Goal: Task Accomplishment & Management: Manage account settings

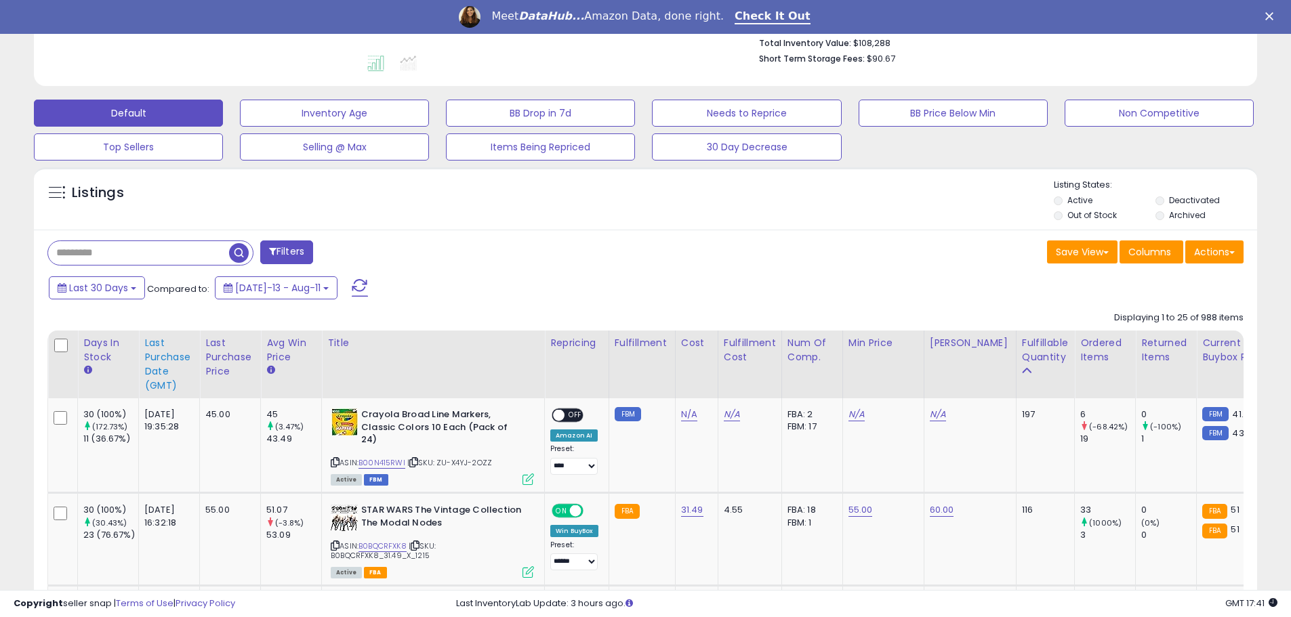
click at [156, 361] on div "Last Purchase Date (GMT)" at bounding box center [168, 364] width 49 height 57
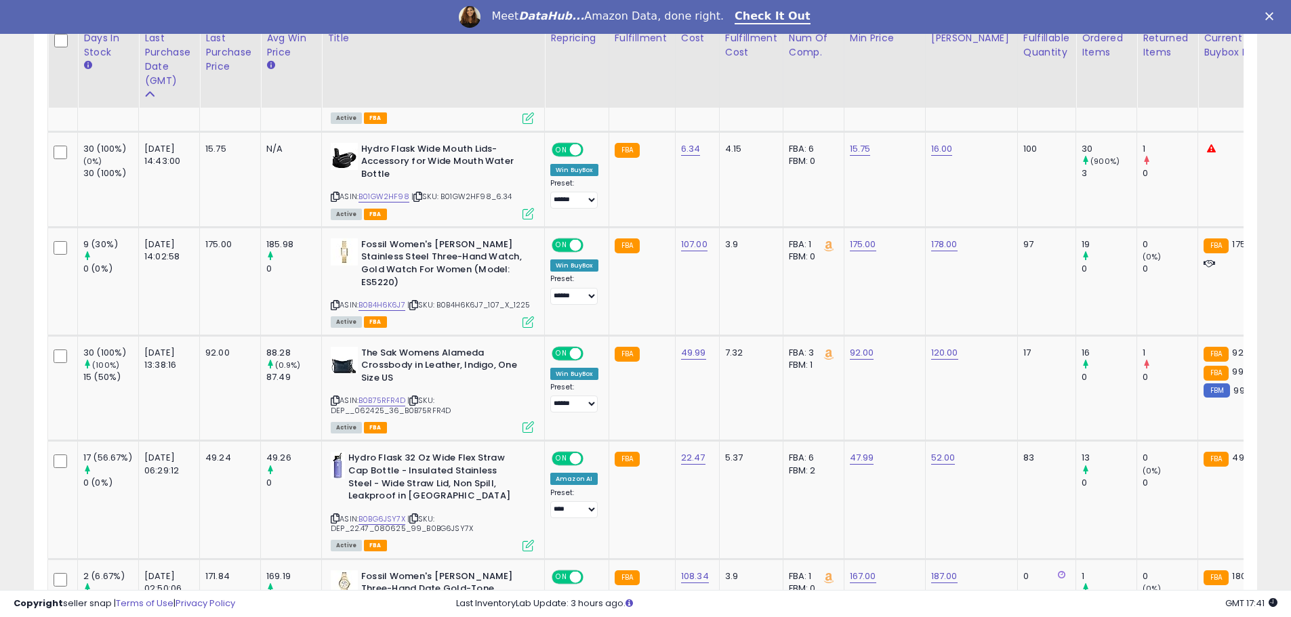
scroll to position [903, 0]
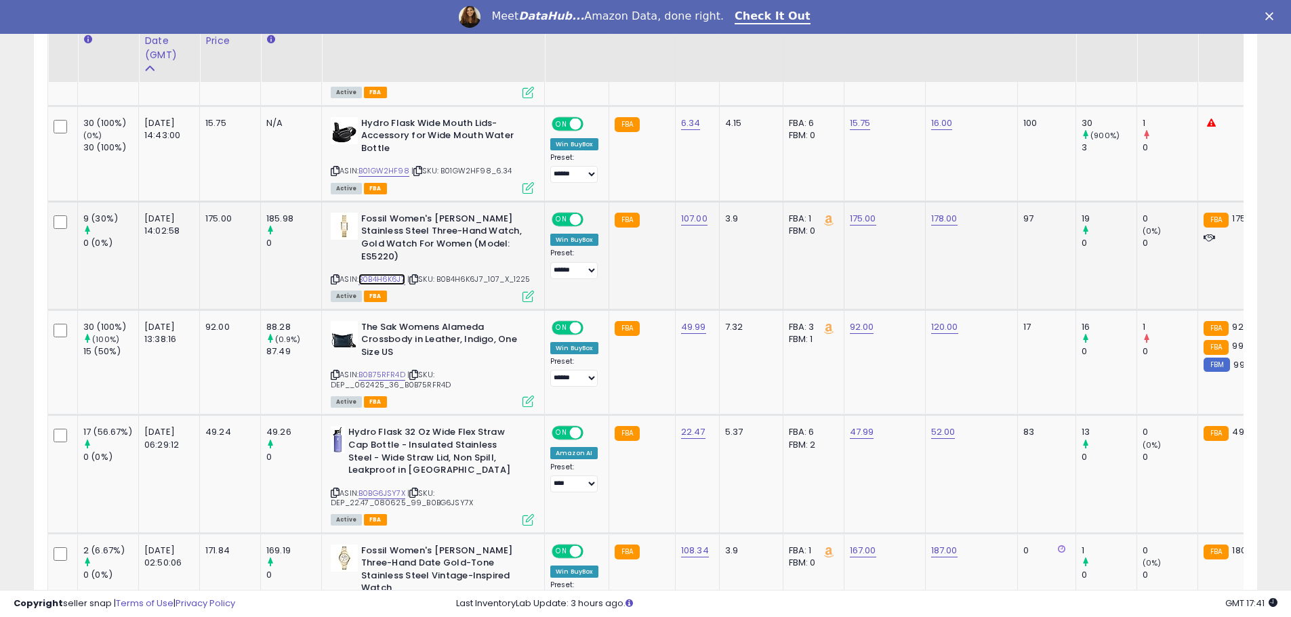
click at [382, 278] on link "B0B4H6K6J7" at bounding box center [381, 280] width 47 height 12
click at [864, 220] on link "175.00" at bounding box center [863, 219] width 26 height 14
drag, startPoint x: 838, startPoint y: 189, endPoint x: 646, endPoint y: 176, distance: 192.9
type input "*"
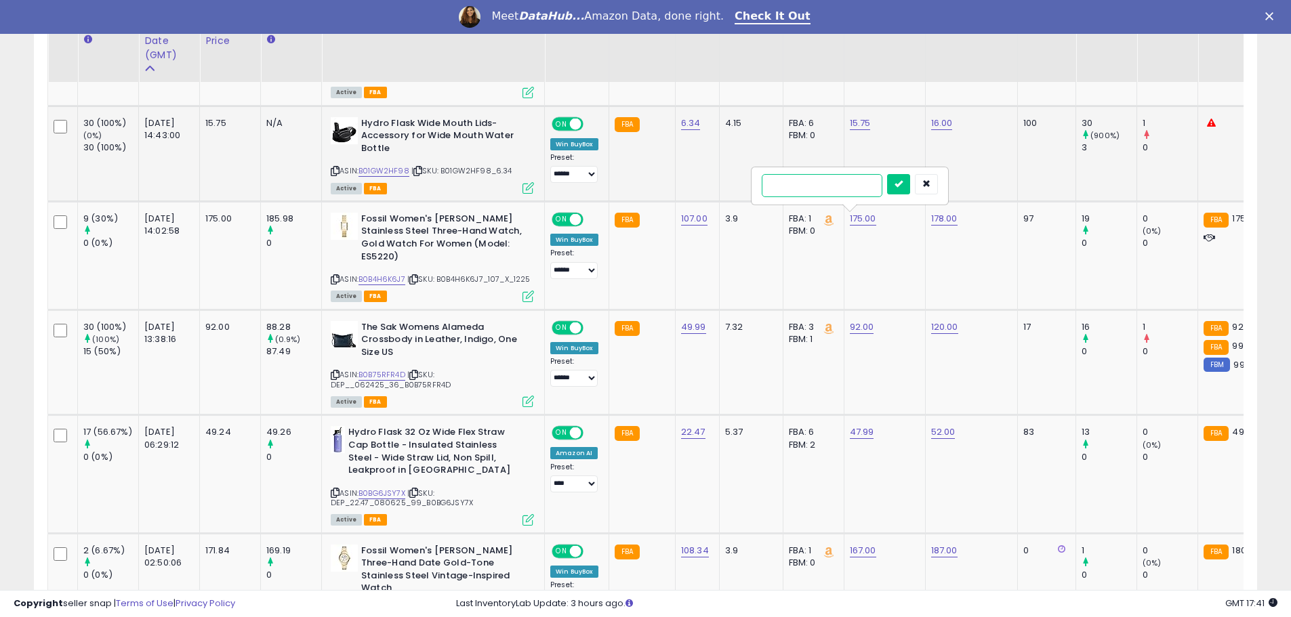
type input "**"
click button "submit" at bounding box center [898, 184] width 23 height 20
click at [955, 213] on div "178.00" at bounding box center [969, 219] width 76 height 12
click at [947, 216] on link "178.00" at bounding box center [944, 219] width 26 height 14
drag, startPoint x: 895, startPoint y: 186, endPoint x: 739, endPoint y: 167, distance: 157.0
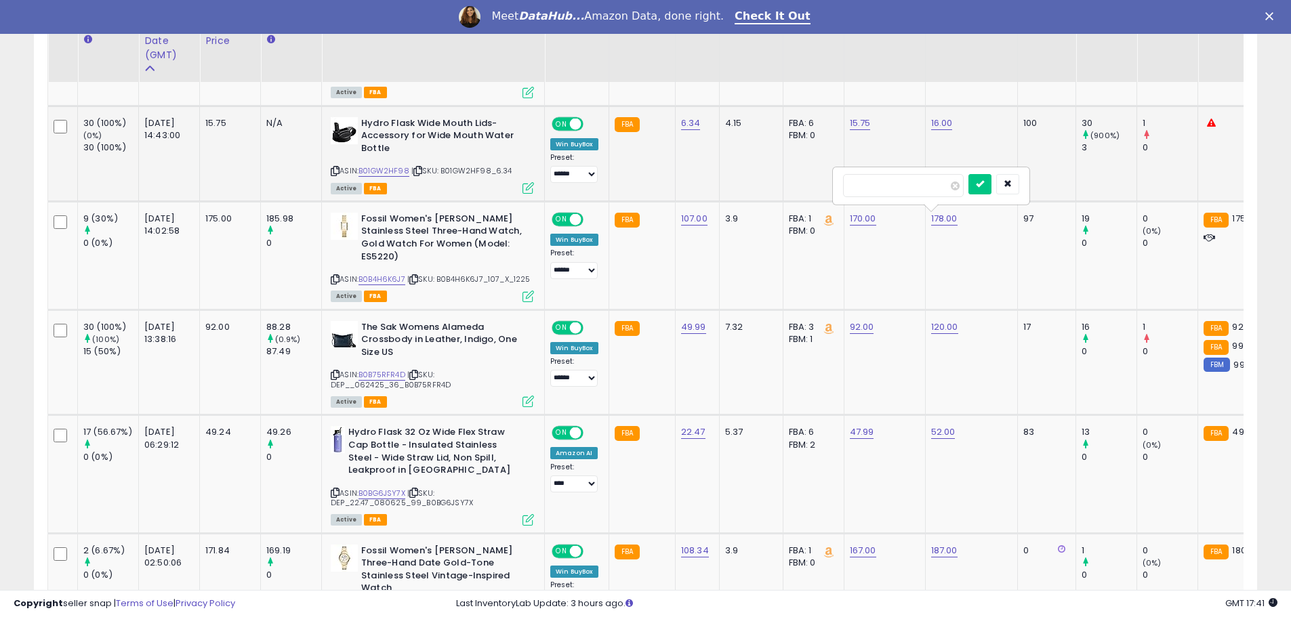
type input "***"
click button "submit" at bounding box center [979, 184] width 23 height 20
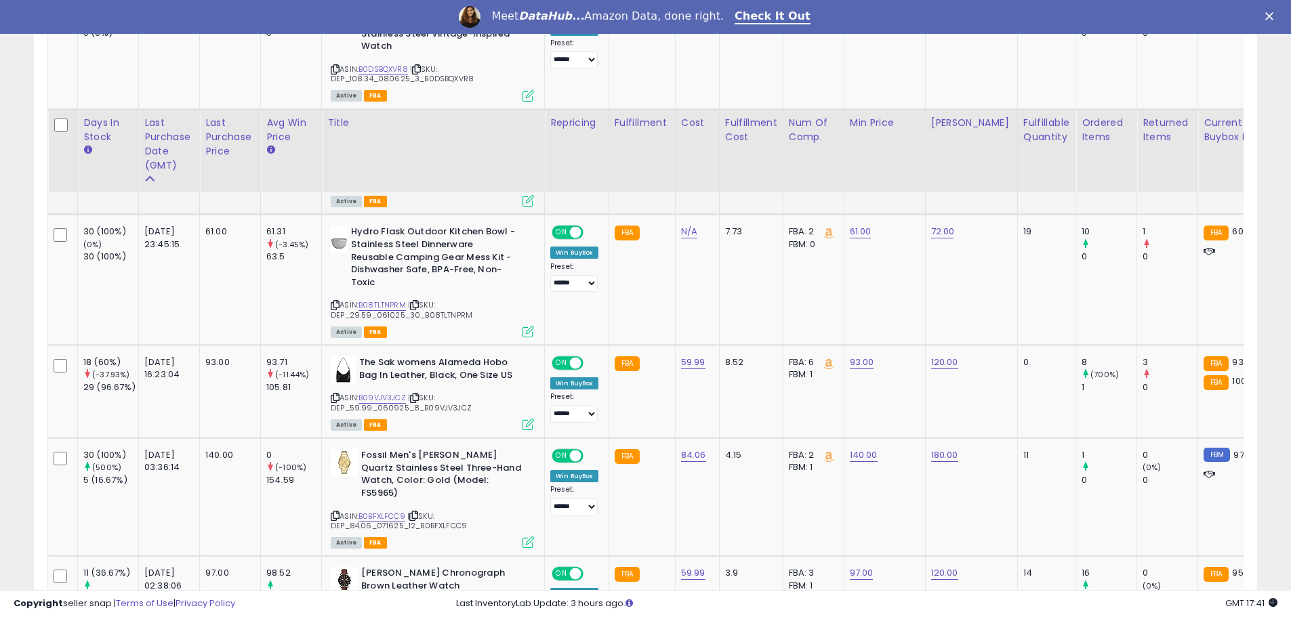
scroll to position [1626, 0]
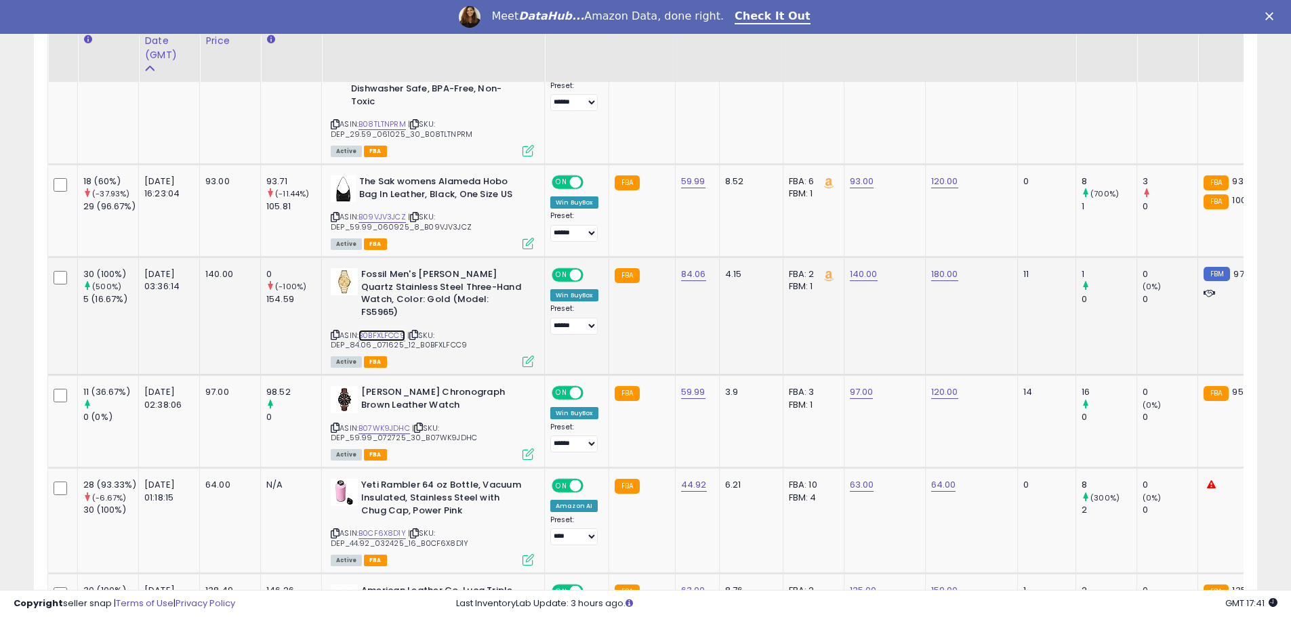
click at [388, 330] on link "B0BFXLFCC9" at bounding box center [381, 336] width 47 height 12
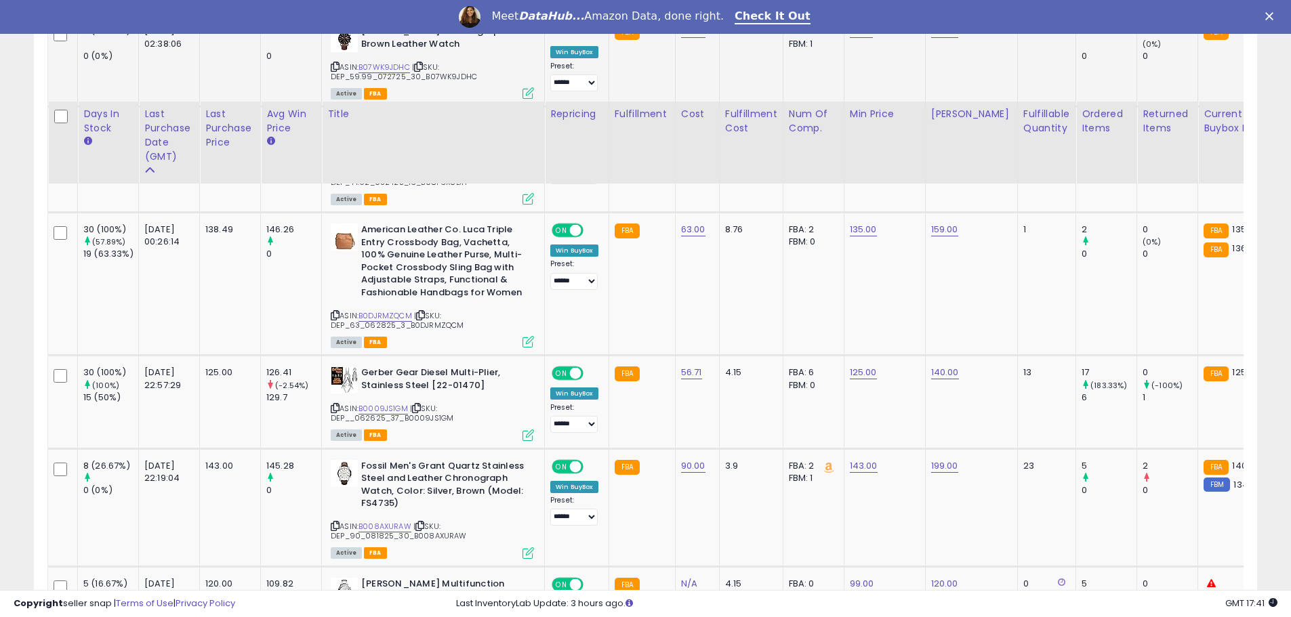
scroll to position [2169, 0]
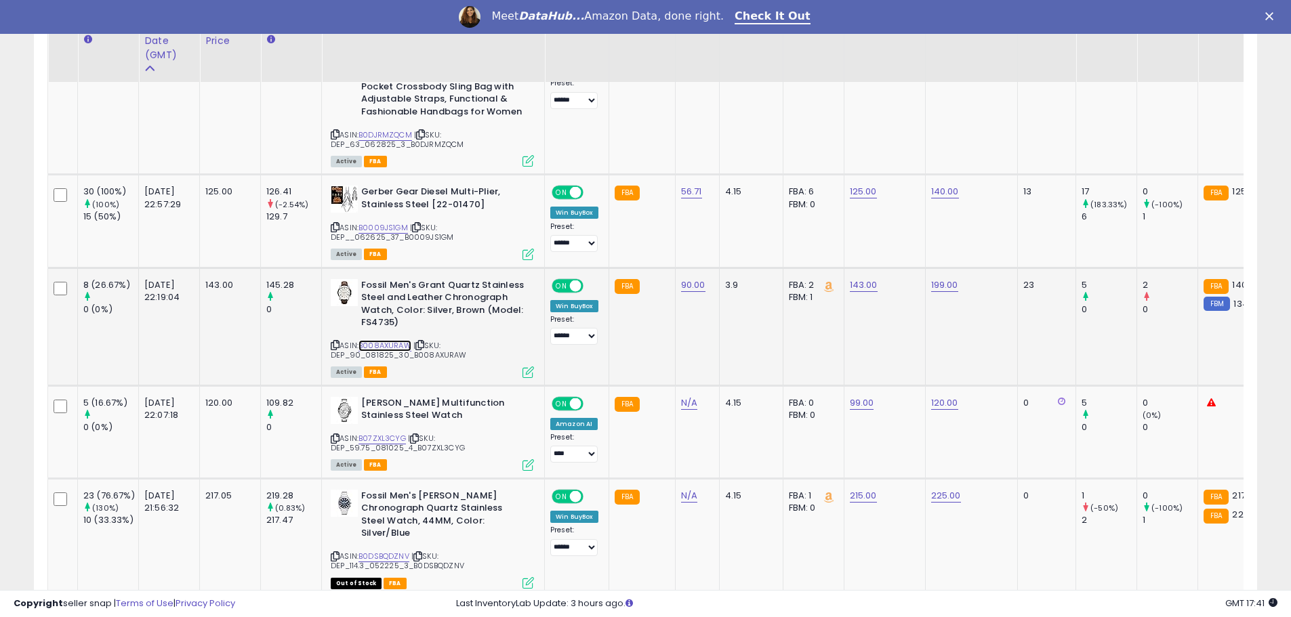
click at [378, 340] on link "B008AXURAW" at bounding box center [384, 346] width 53 height 12
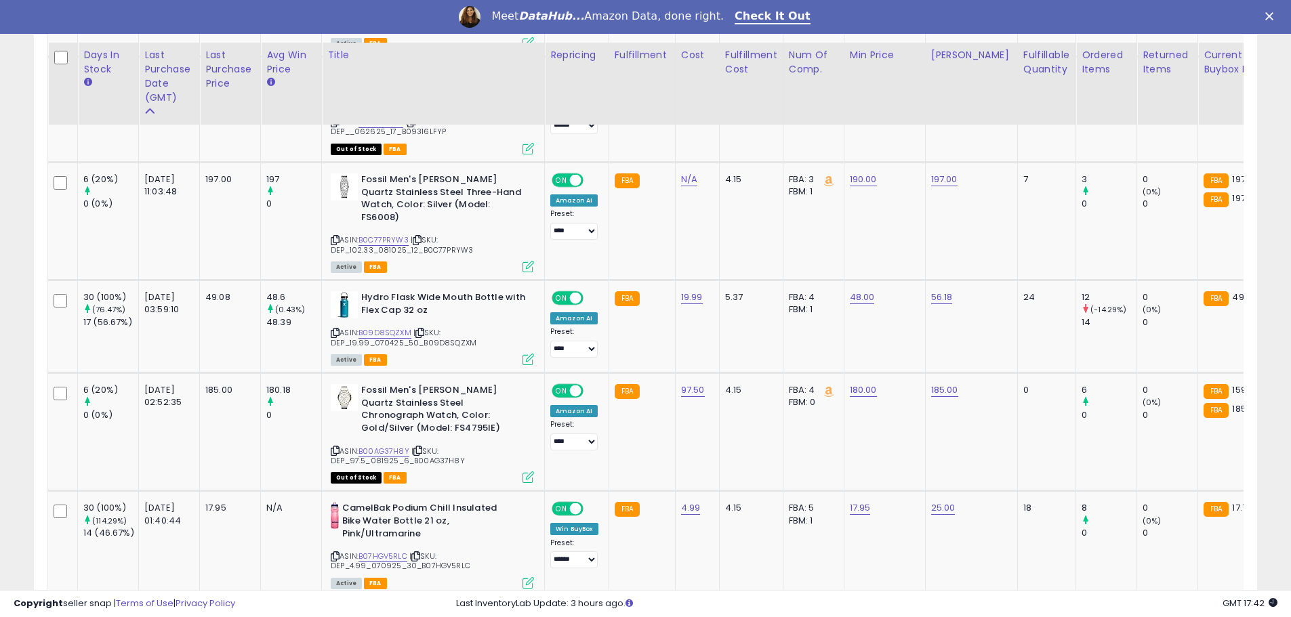
scroll to position [2987, 0]
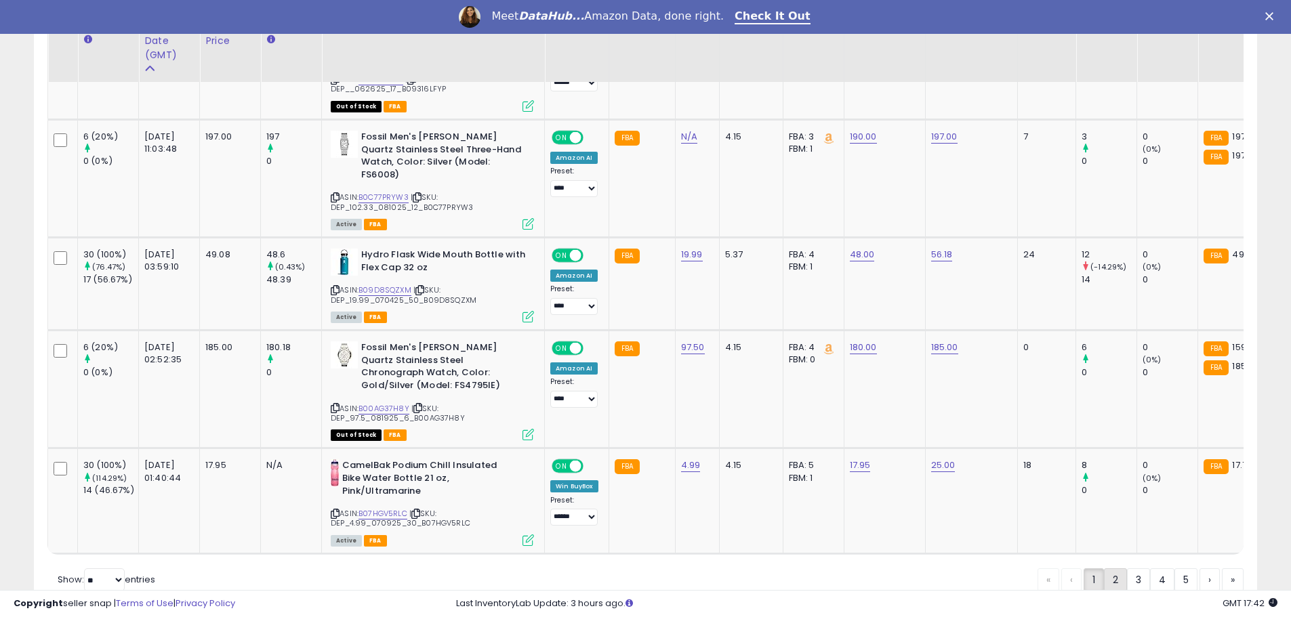
click at [1117, 569] on link "2" at bounding box center [1115, 580] width 23 height 23
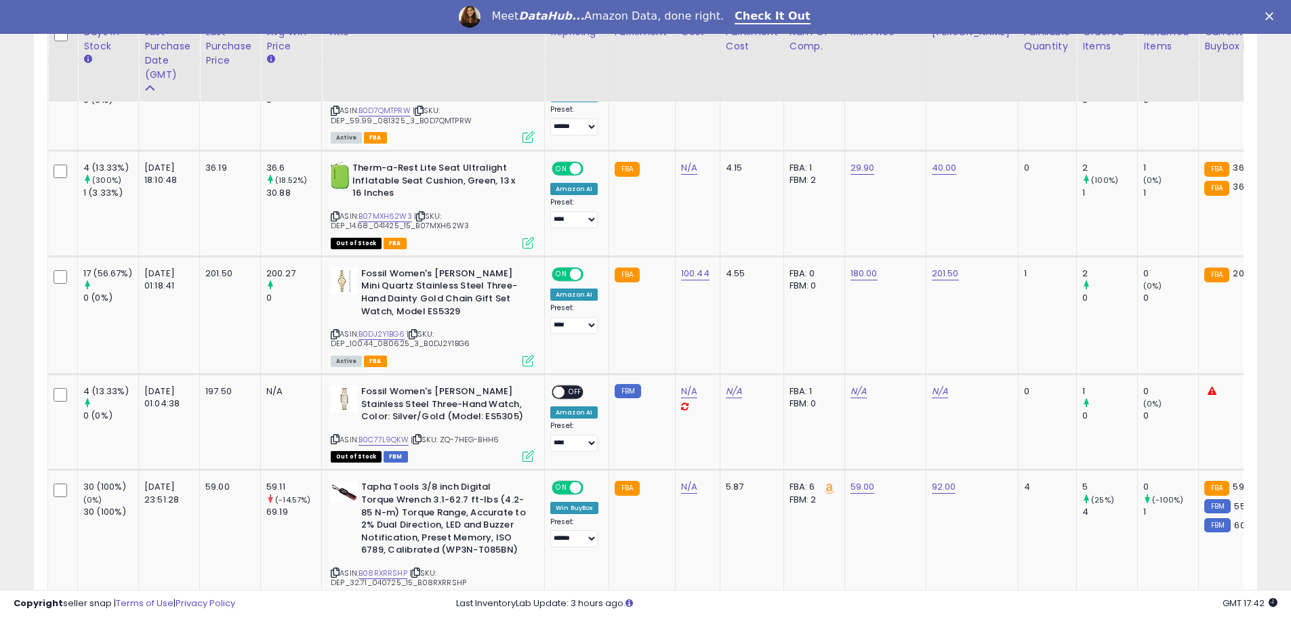
scroll to position [827, 0]
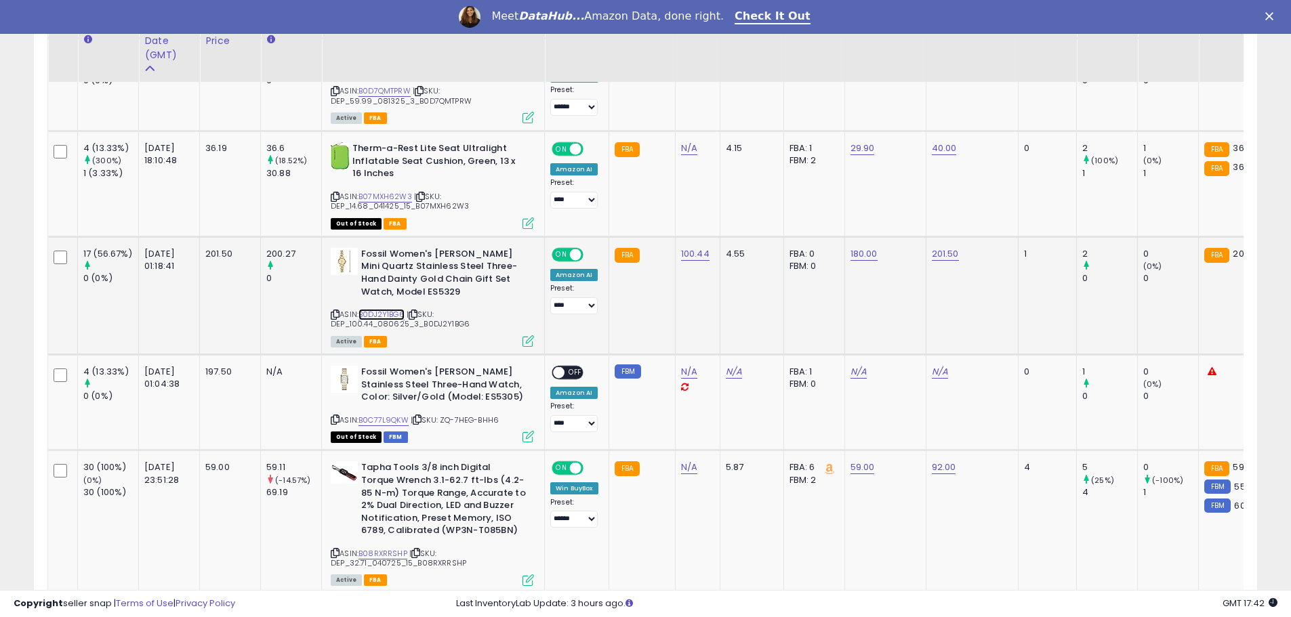
click at [363, 310] on link "B0DJ2Y1BG6" at bounding box center [381, 315] width 46 height 12
click at [375, 419] on link "B0C77L9QKW" at bounding box center [383, 421] width 50 height 12
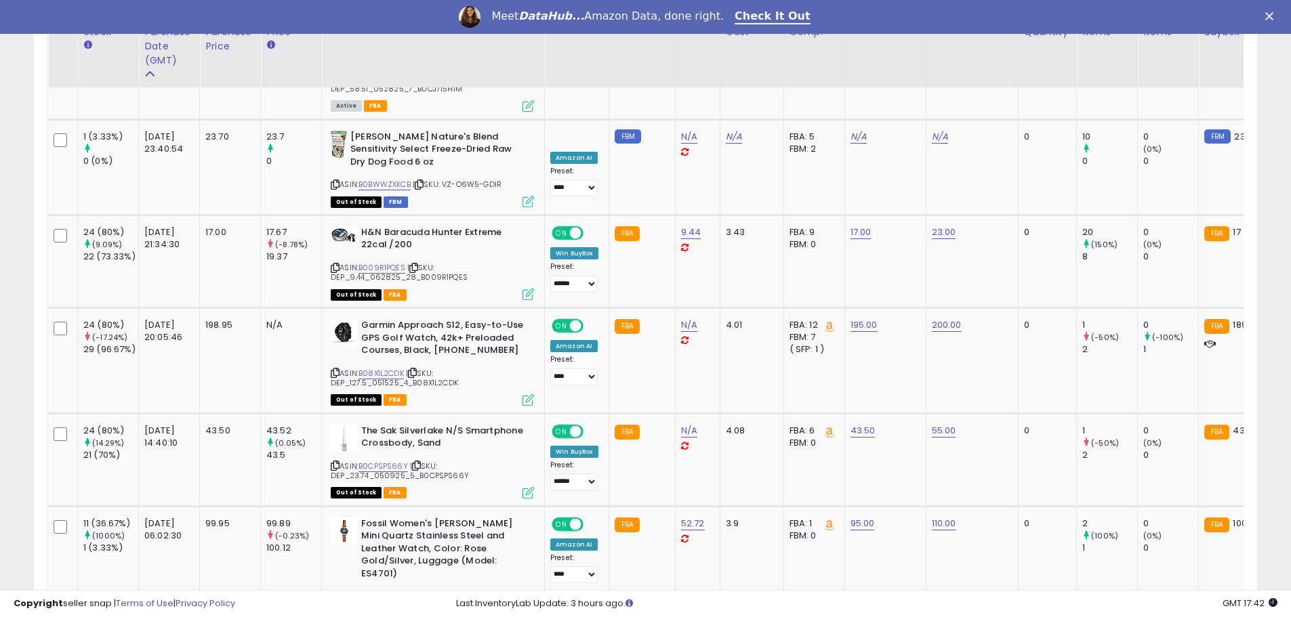
scroll to position [3080, 0]
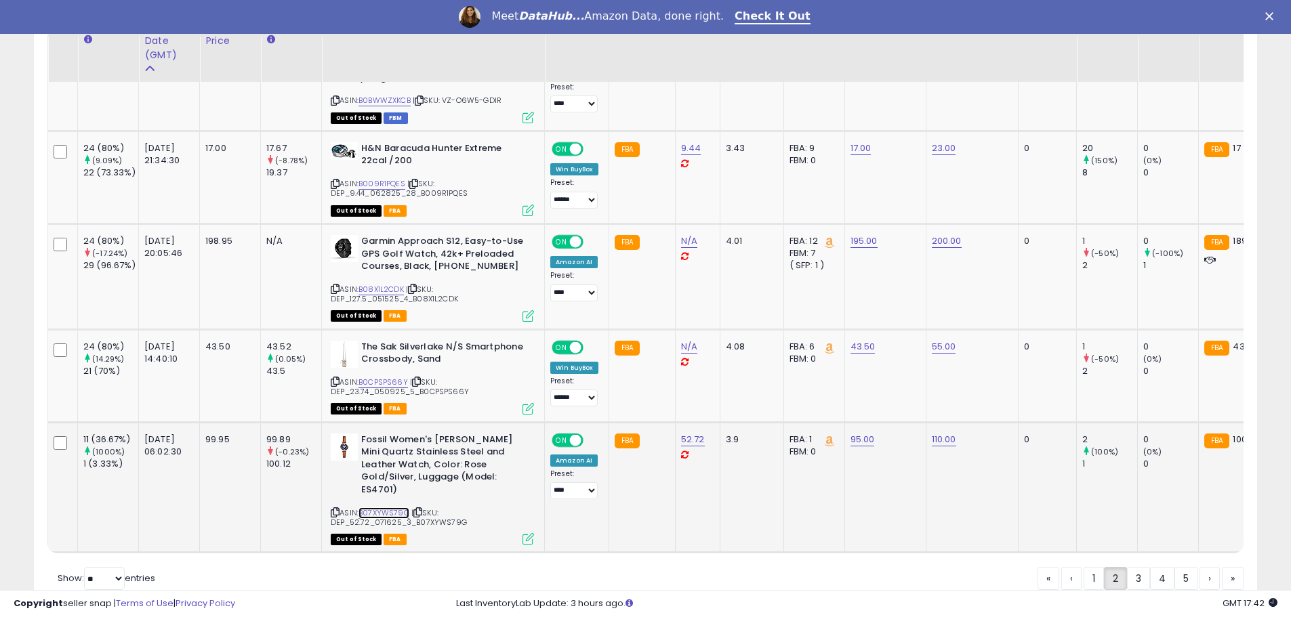
click at [397, 508] on link "B07XYWS79G" at bounding box center [383, 514] width 51 height 12
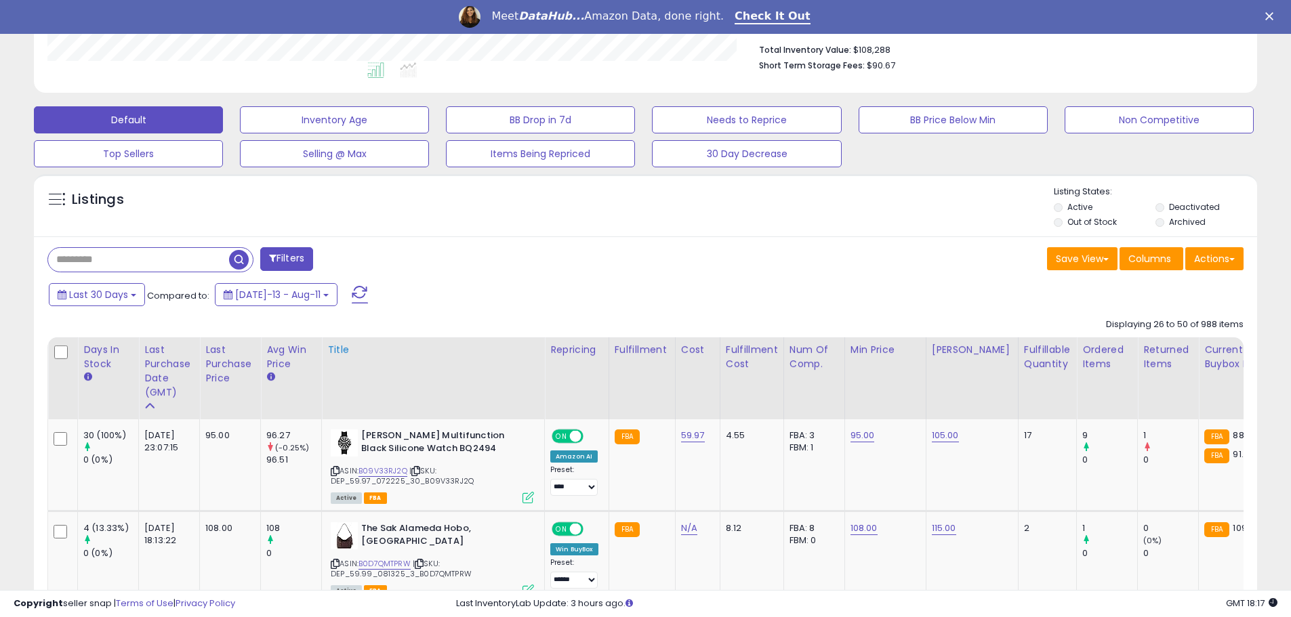
scroll to position [361, 0]
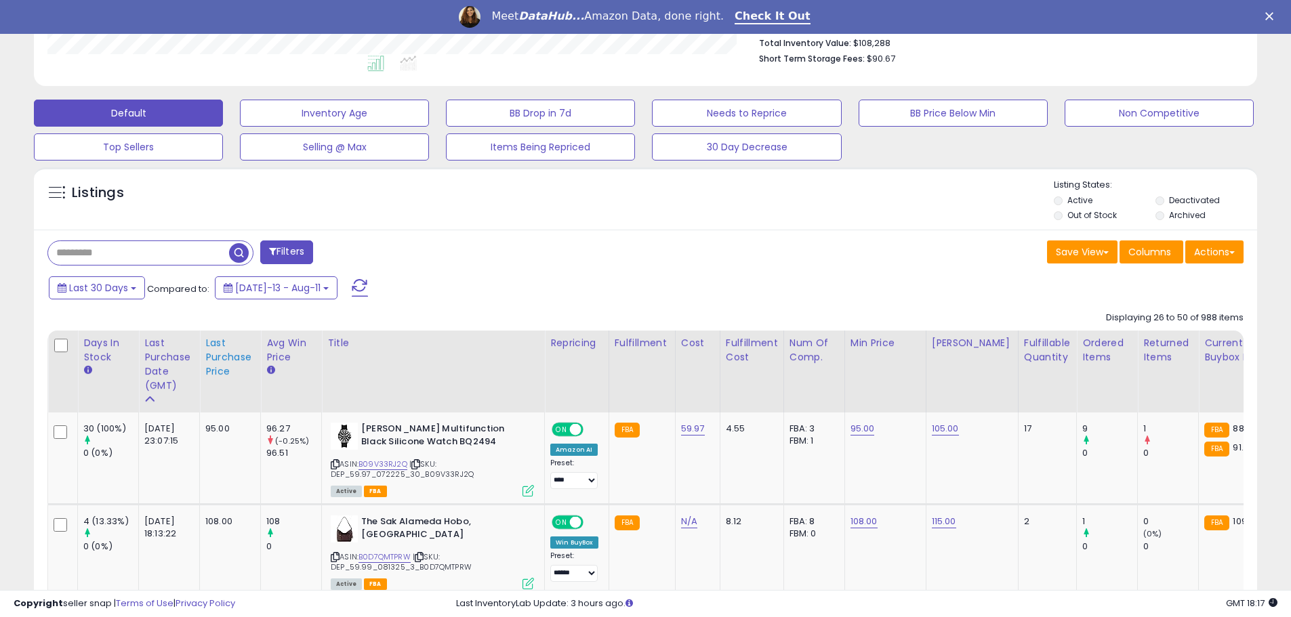
click at [222, 363] on div "Last Purchase Price" at bounding box center [229, 357] width 49 height 43
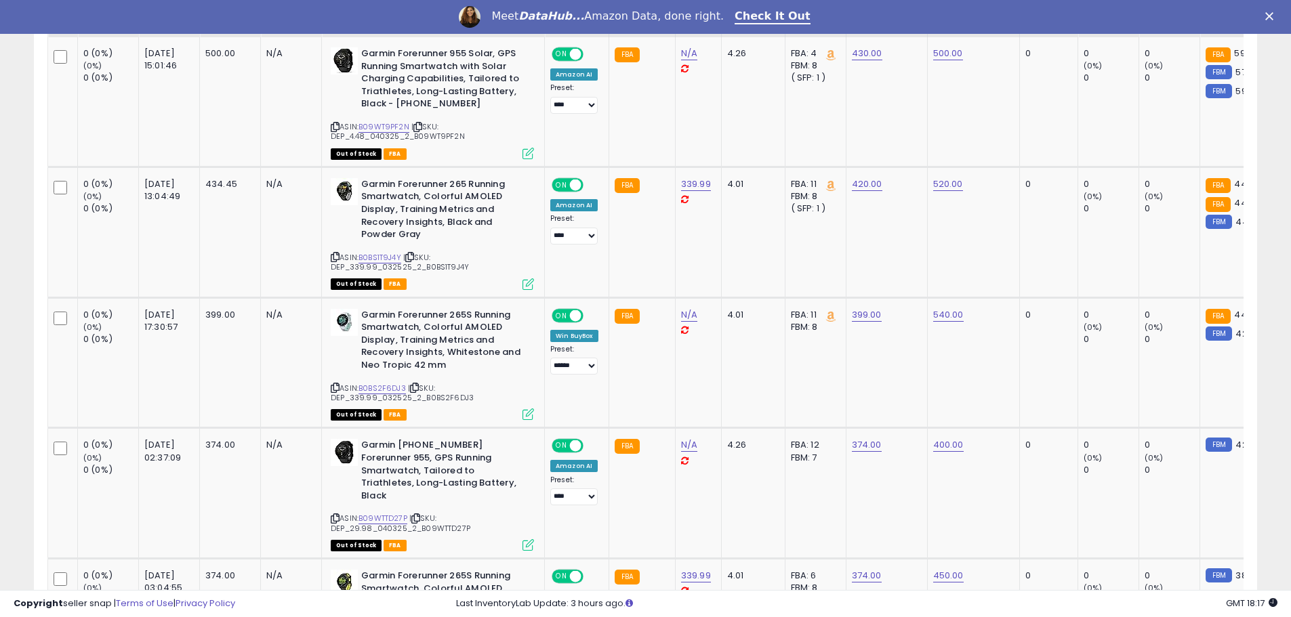
scroll to position [542, 0]
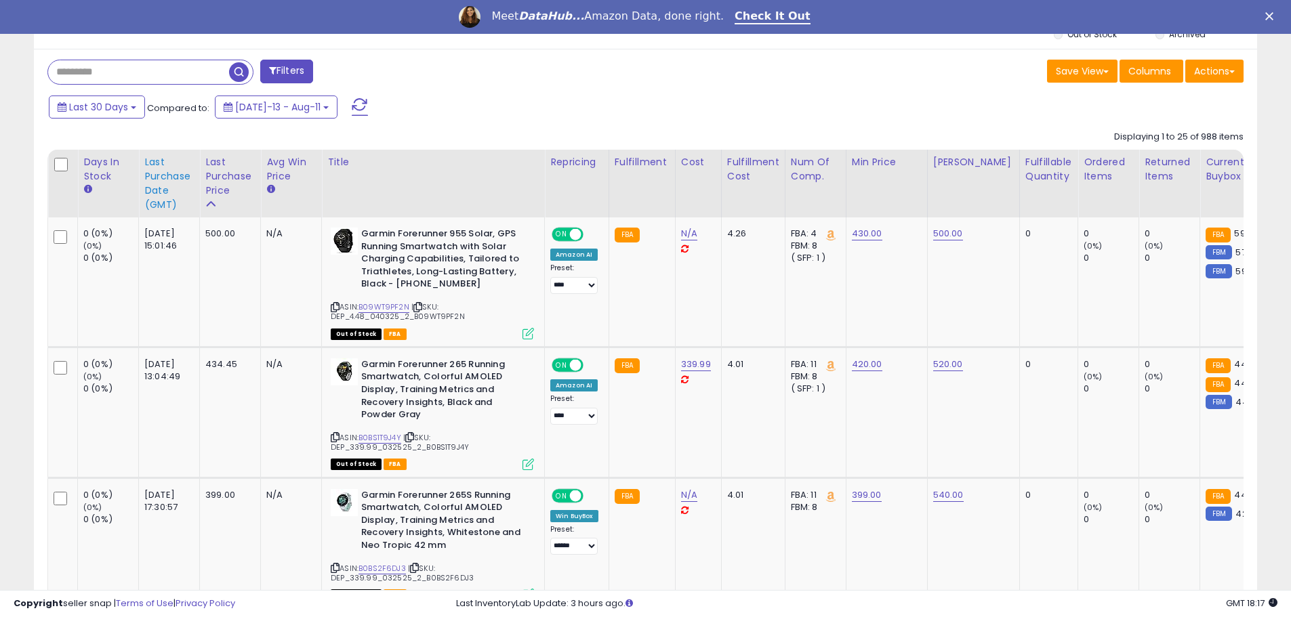
click at [152, 174] on div "Last Purchase Date (GMT)" at bounding box center [168, 183] width 49 height 57
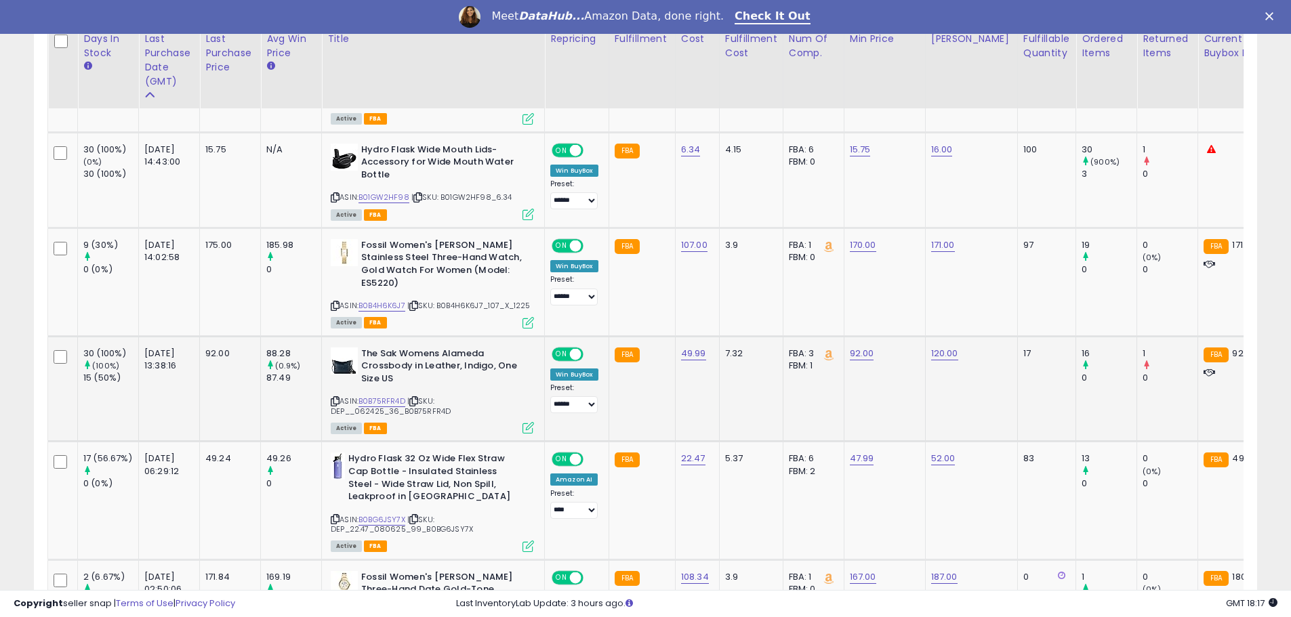
scroll to position [903, 0]
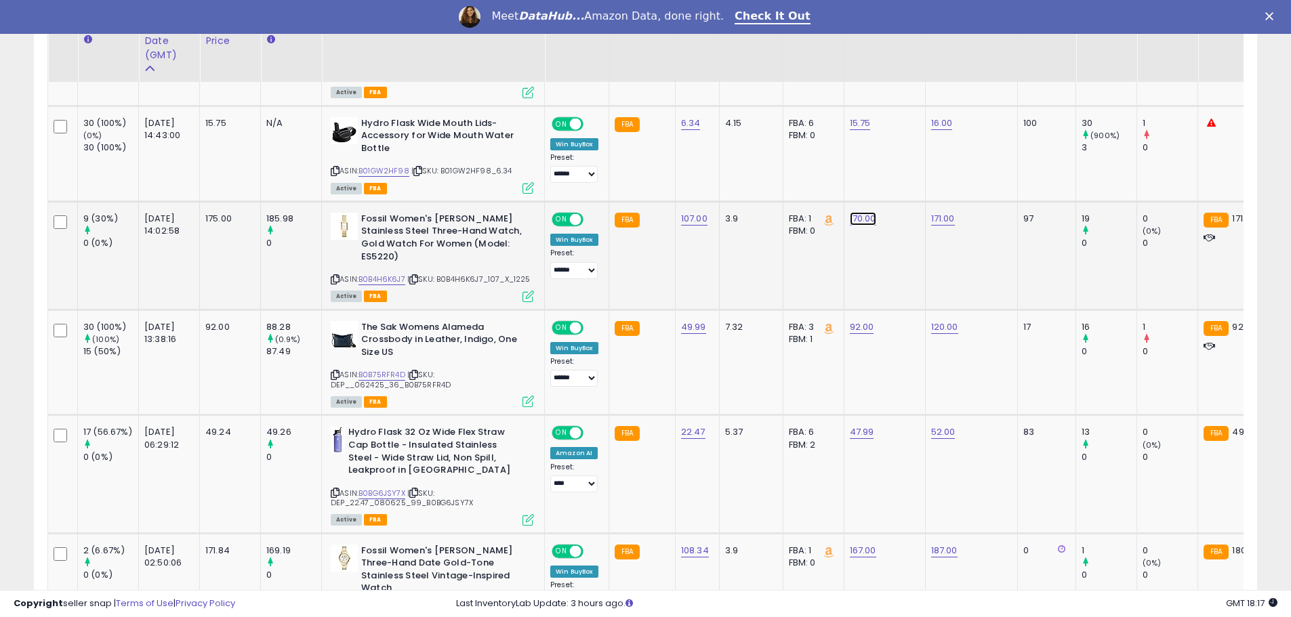
click at [860, 218] on link "170.00" at bounding box center [863, 219] width 26 height 14
drag, startPoint x: 832, startPoint y: 191, endPoint x: 649, endPoint y: 165, distance: 184.8
type input "***"
click at [887, 174] on button "submit" at bounding box center [898, 184] width 23 height 20
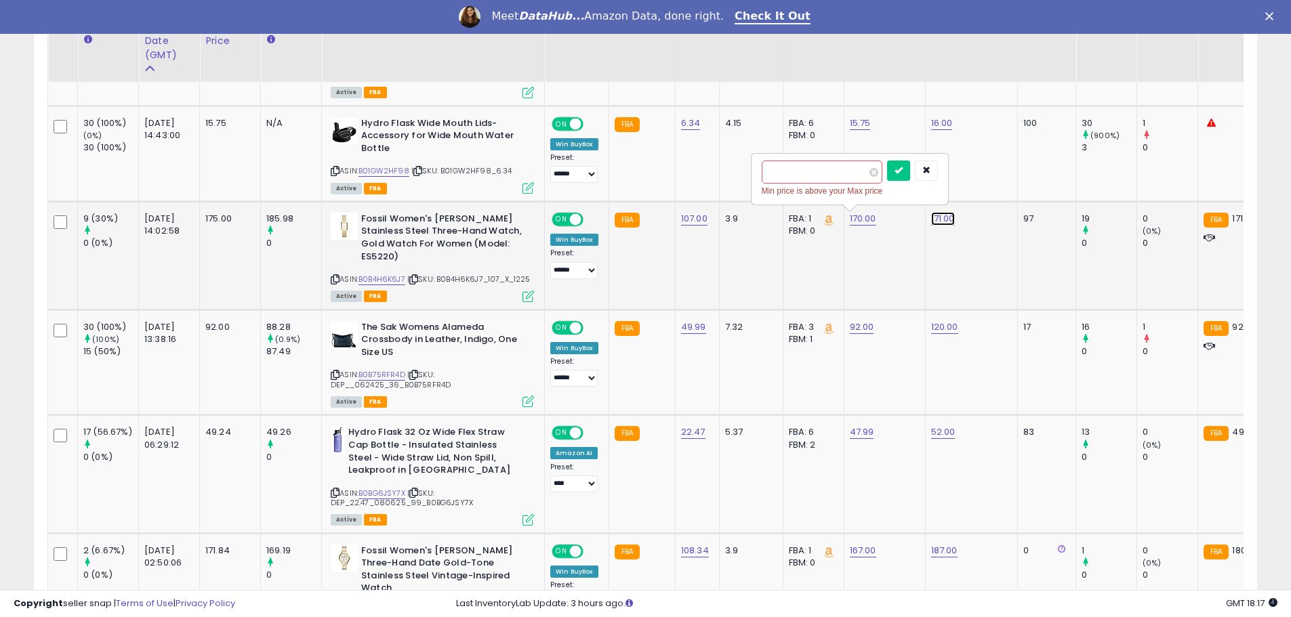
click at [946, 218] on link "171.00" at bounding box center [943, 219] width 24 height 14
drag, startPoint x: 924, startPoint y: 184, endPoint x: 652, endPoint y: 165, distance: 272.4
type input "***"
click button "submit" at bounding box center [978, 184] width 23 height 20
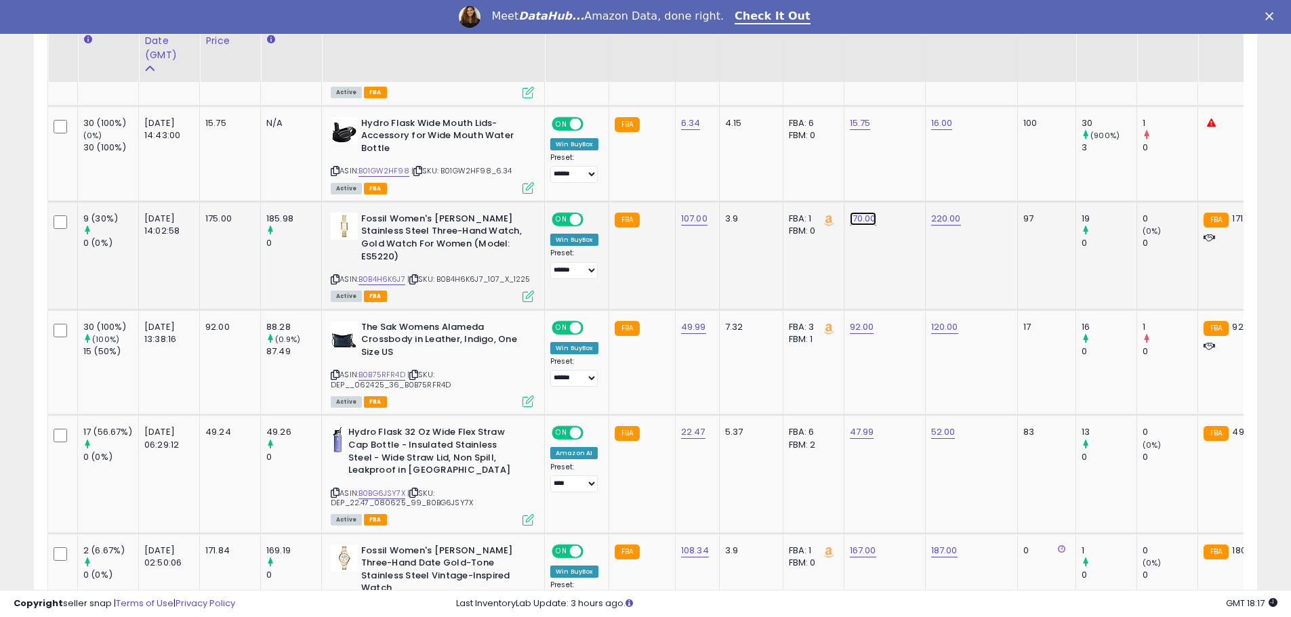
drag, startPoint x: 865, startPoint y: 224, endPoint x: 862, endPoint y: 213, distance: 11.2
click at [865, 224] on link "170.00" at bounding box center [863, 219] width 26 height 14
drag, startPoint x: 861, startPoint y: 187, endPoint x: 534, endPoint y: 159, distance: 327.8
type input "***"
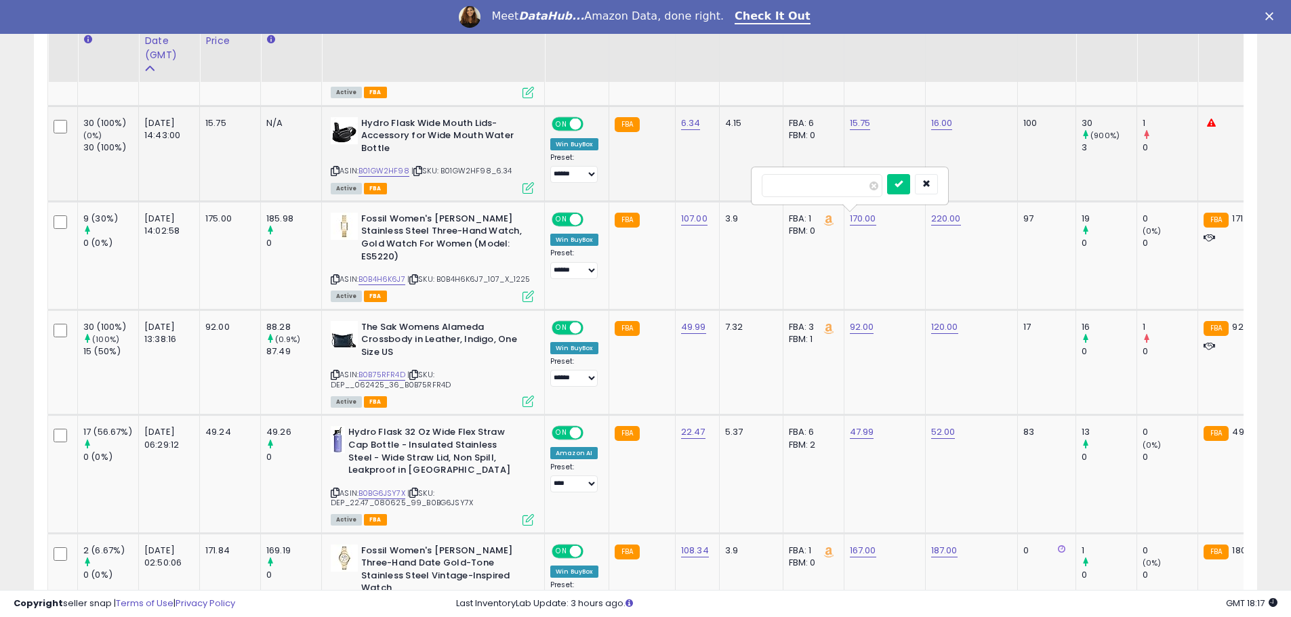
click button "submit" at bounding box center [898, 184] width 23 height 20
